Goal: Information Seeking & Learning: Learn about a topic

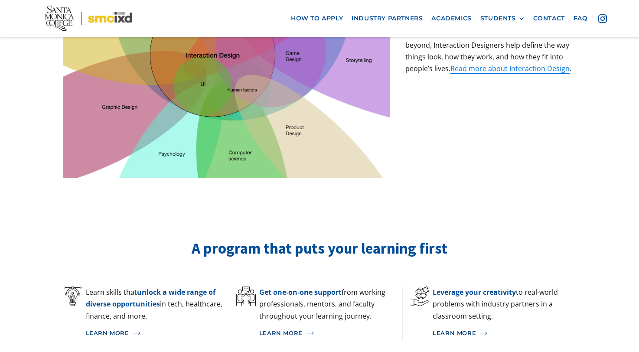
scroll to position [358, 0]
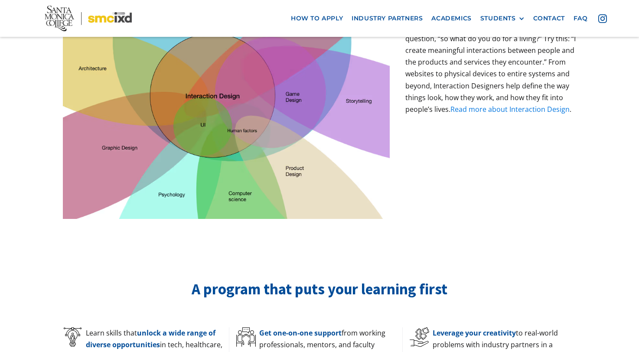
click at [482, 105] on link "Read more about Interaction Design" at bounding box center [510, 110] width 119 height 10
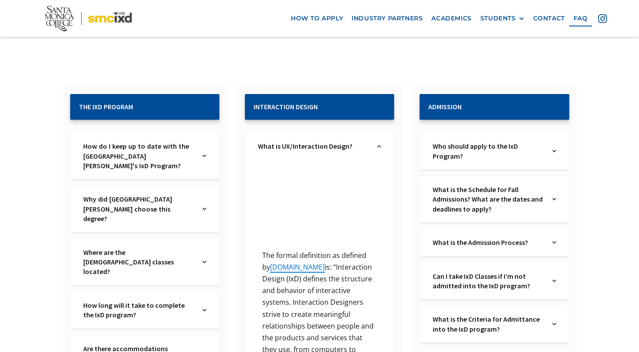
scroll to position [138, 0]
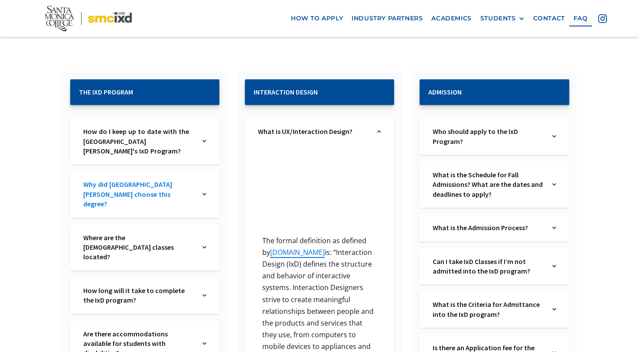
click at [183, 185] on link "Why did [GEOGRAPHIC_DATA][PERSON_NAME] choose this degree?" at bounding box center [138, 194] width 111 height 29
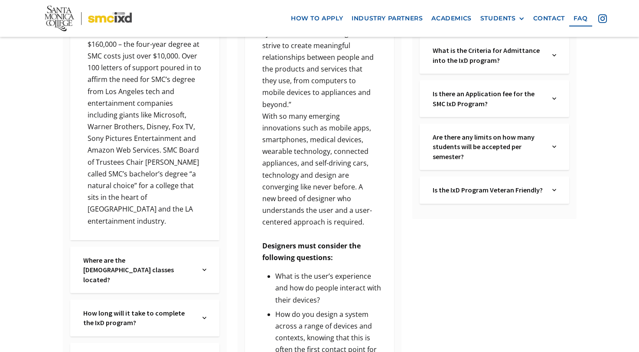
scroll to position [413, 0]
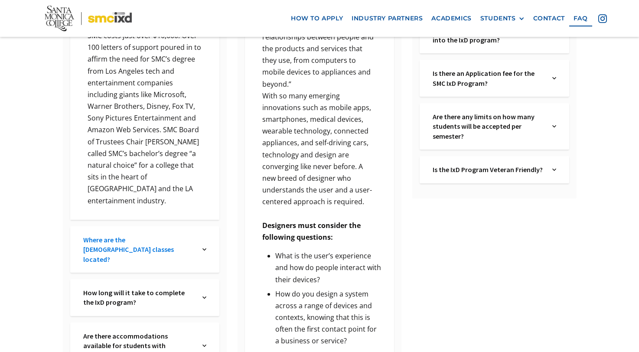
click at [187, 235] on link "Where are the IxD classes located?" at bounding box center [138, 249] width 111 height 29
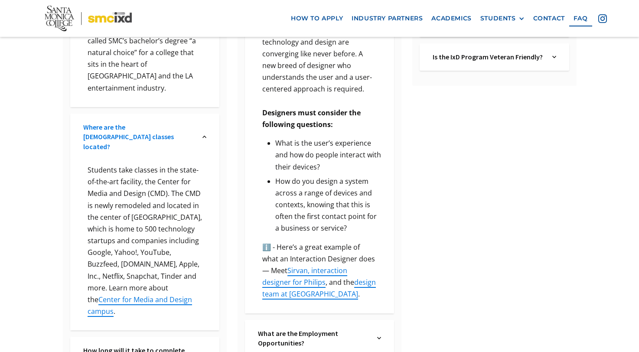
scroll to position [530, 0]
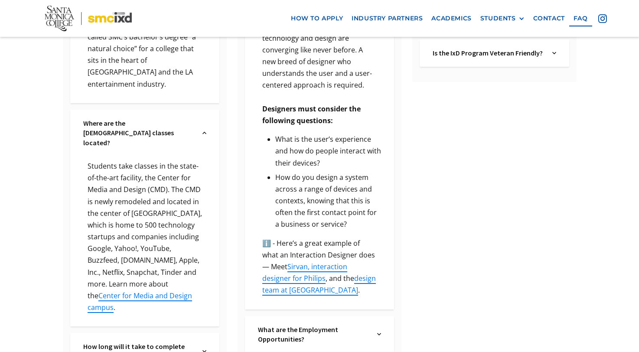
click at [188, 110] on div "Where are the IxD classes located? Text Link" at bounding box center [144, 133] width 149 height 46
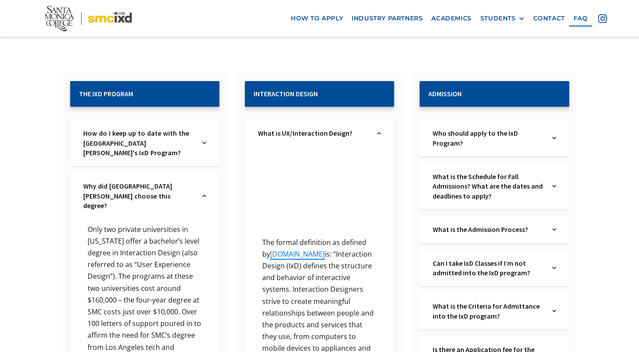
scroll to position [103, 0]
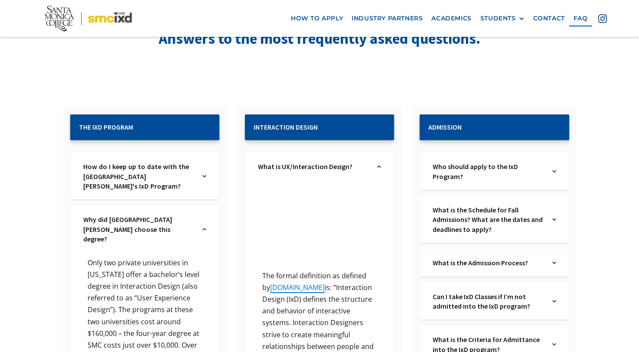
click at [465, 160] on div "Who should apply to the IxD Program? Text Link" at bounding box center [494, 171] width 149 height 37
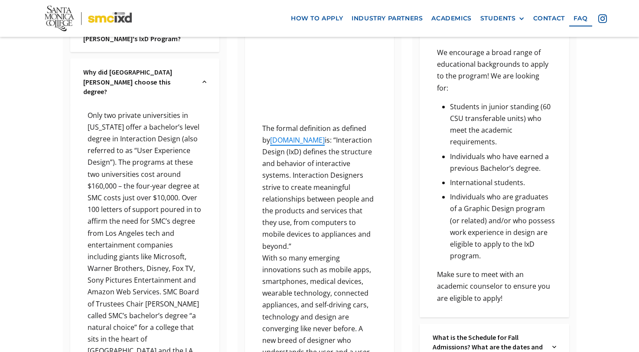
scroll to position [247, 0]
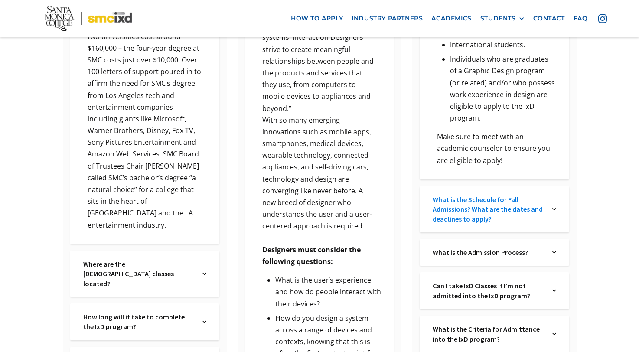
click at [479, 197] on link "What is the Schedule for Fall Admissions? What are the dates and deadlines to a…" at bounding box center [488, 209] width 111 height 29
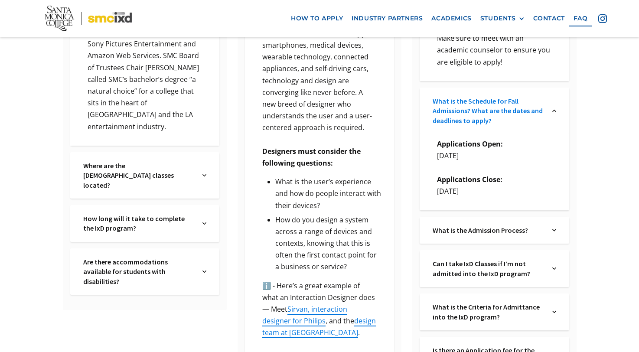
scroll to position [502, 0]
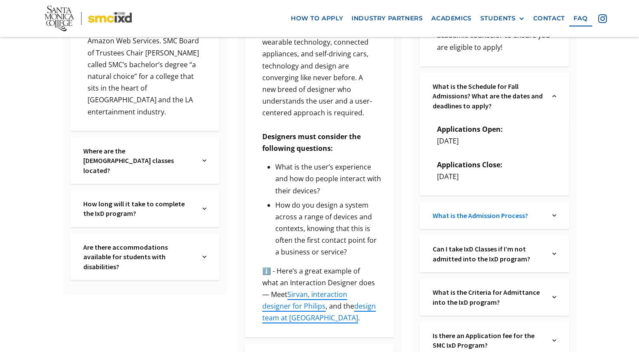
click at [483, 211] on link "What is the Admission Process?" at bounding box center [488, 216] width 111 height 10
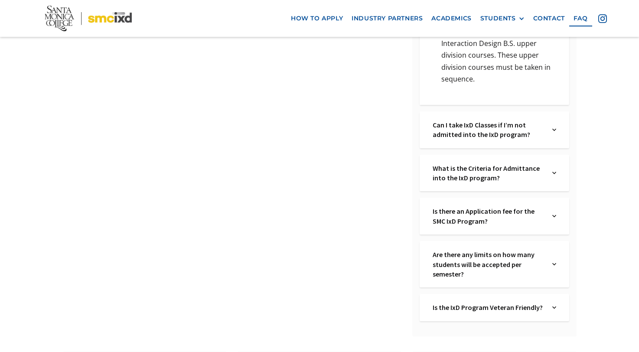
scroll to position [1099, 0]
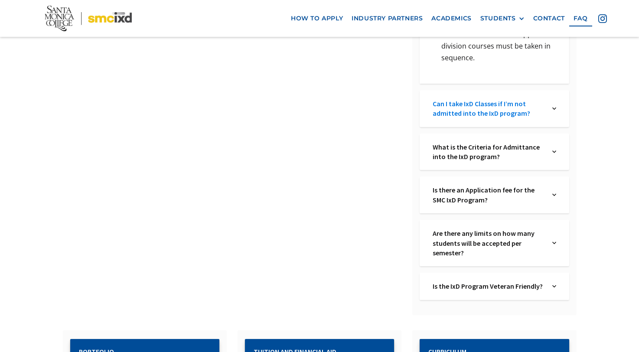
click at [467, 99] on link "Can I take IxD Classes if I’m not admitted into the IxD program?" at bounding box center [488, 109] width 111 height 20
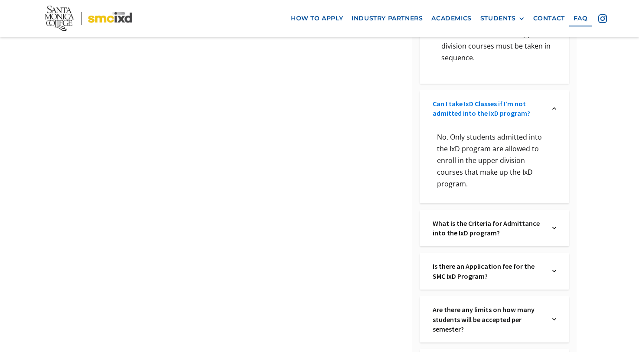
click at [467, 99] on link "Can I take IxD Classes if I’m not admitted into the IxD program?" at bounding box center [488, 109] width 111 height 20
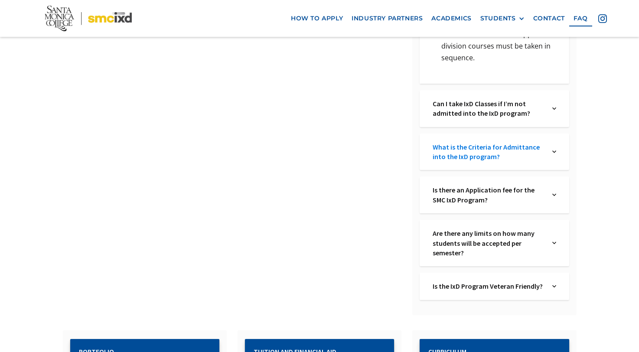
click at [476, 142] on link "What is the Criteria for Admittance into the IxD program?" at bounding box center [488, 152] width 111 height 20
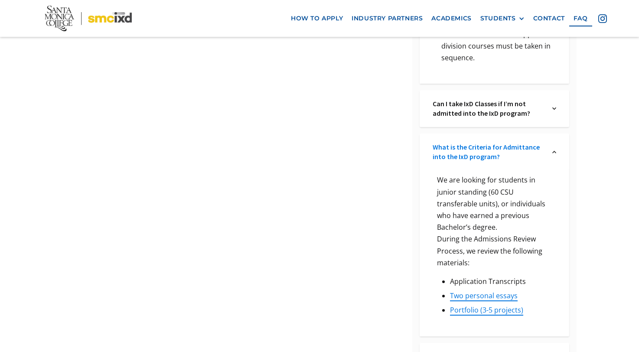
click at [476, 142] on link "What is the Criteria for Admittance into the IxD program?" at bounding box center [488, 152] width 111 height 20
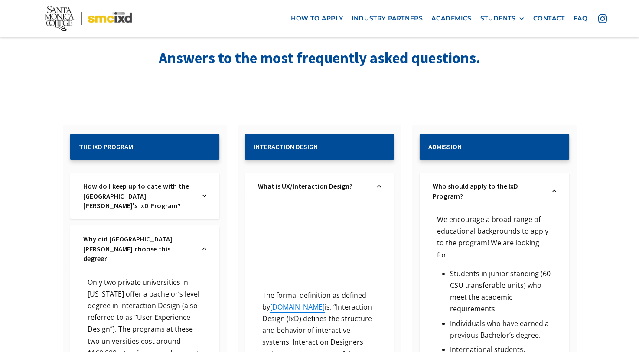
scroll to position [0, 0]
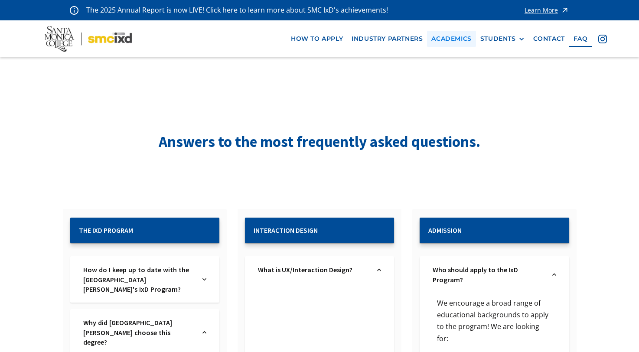
click at [445, 36] on link "Academics" at bounding box center [451, 39] width 49 height 16
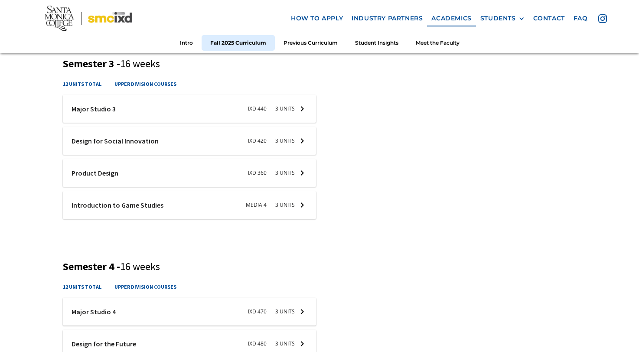
scroll to position [799, 0]
